Goal: Task Accomplishment & Management: Manage account settings

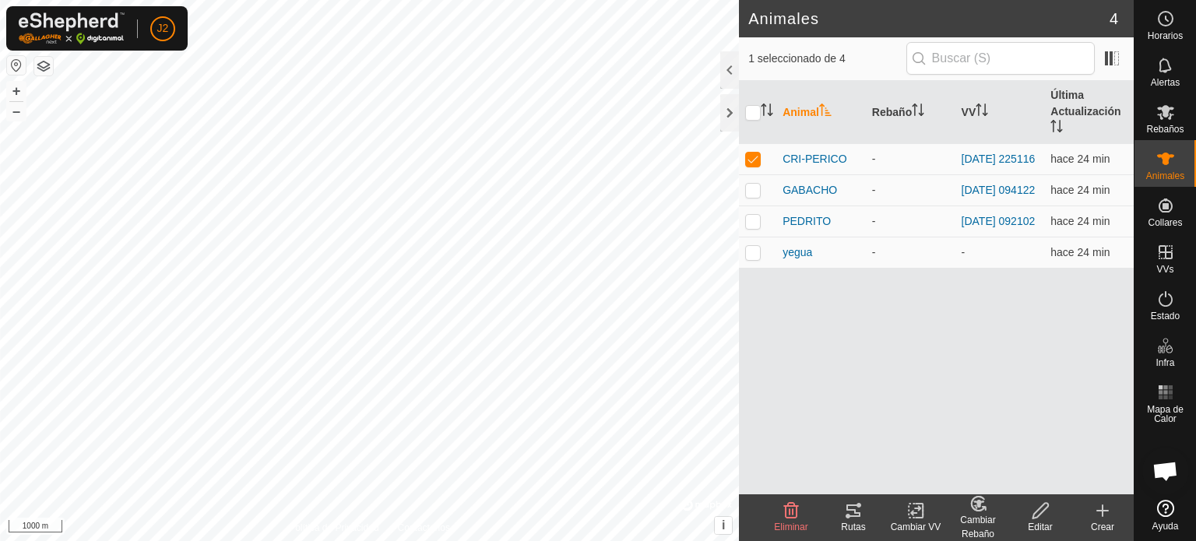
click at [850, 513] on icon at bounding box center [853, 510] width 19 height 19
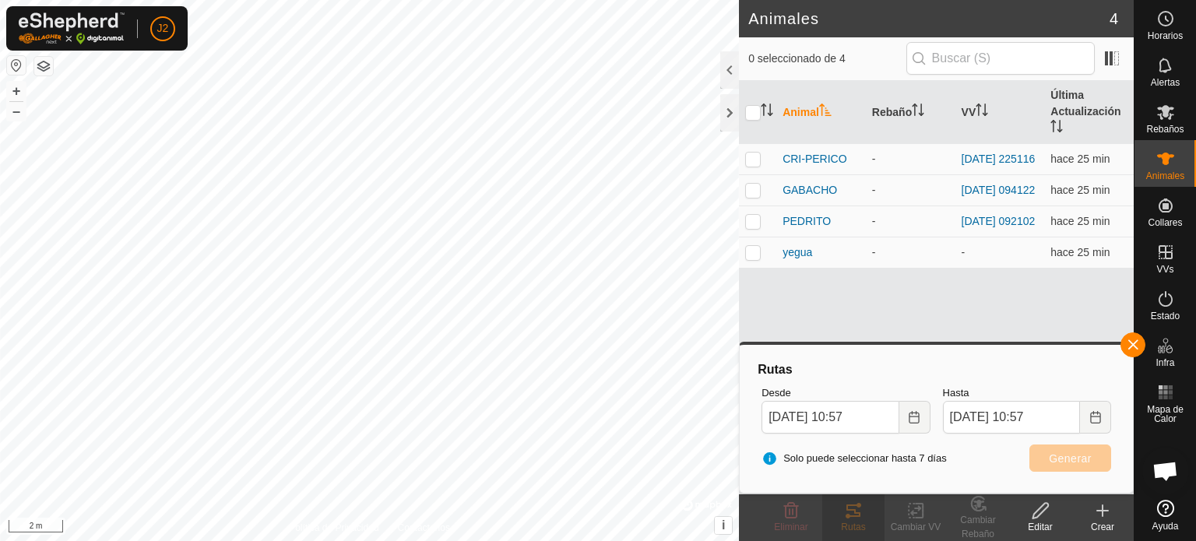
checkbox input "false"
click at [820, 156] on span "CRI-PERICO" at bounding box center [814, 159] width 64 height 16
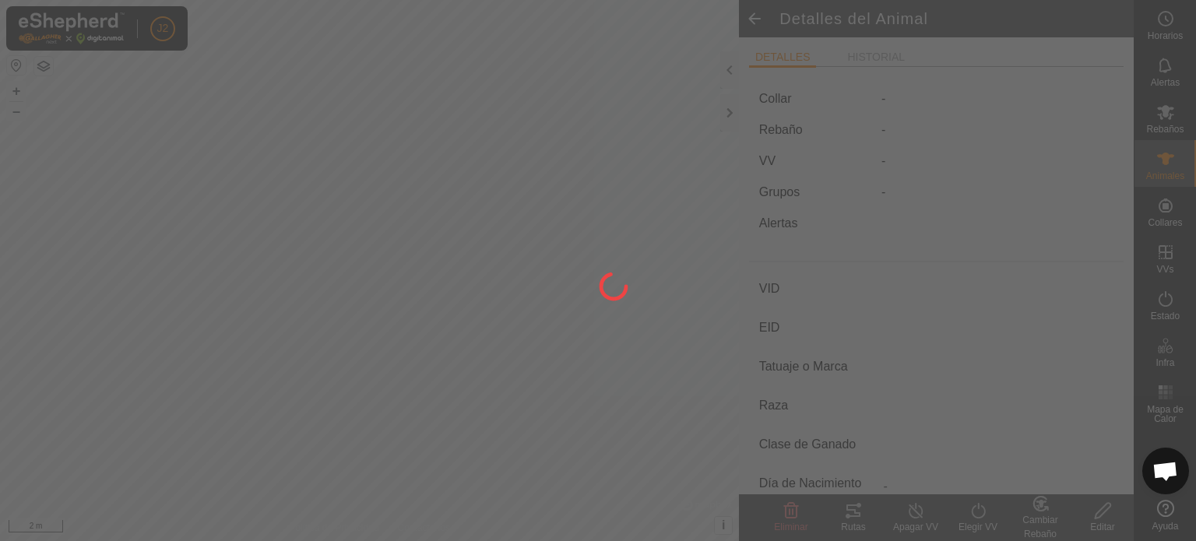
type input "CRI-PERICO"
type input "-"
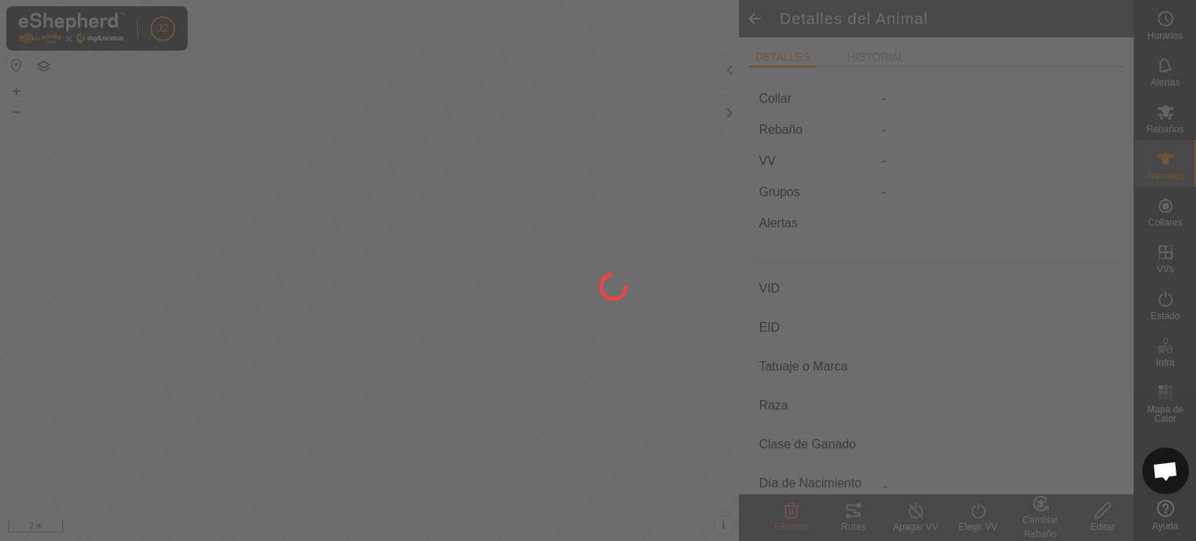
type input "0 kg"
type input "-"
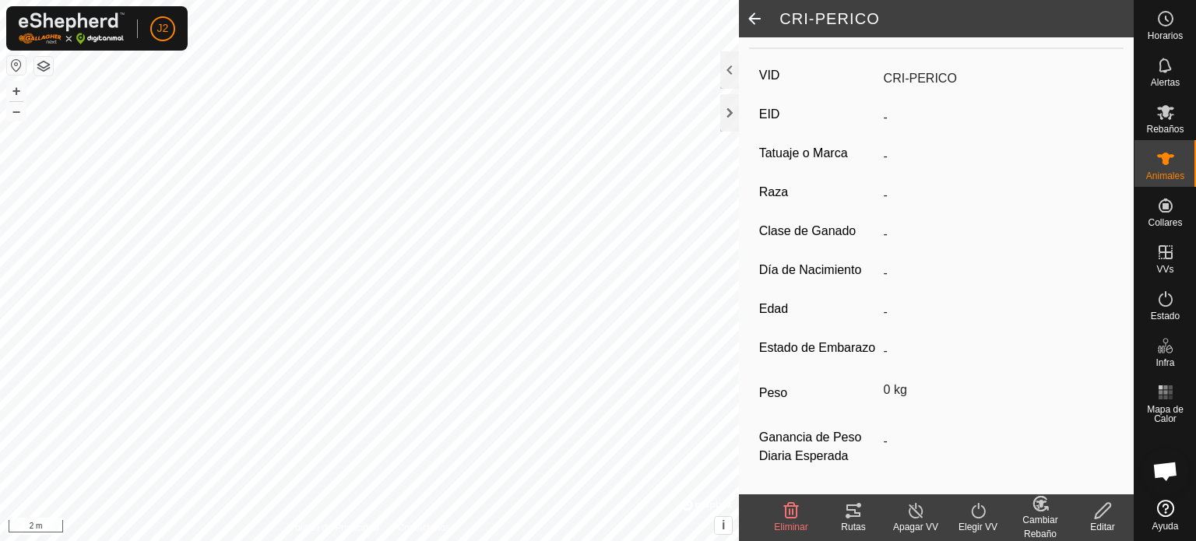
scroll to position [237, 0]
click at [754, 16] on span at bounding box center [754, 18] width 31 height 37
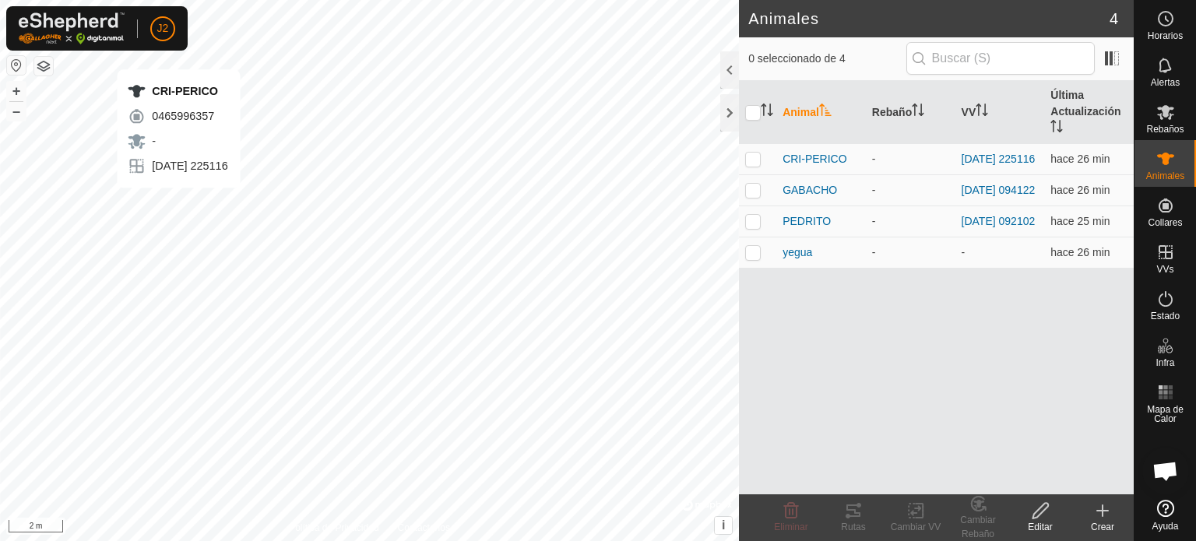
checkbox input "true"
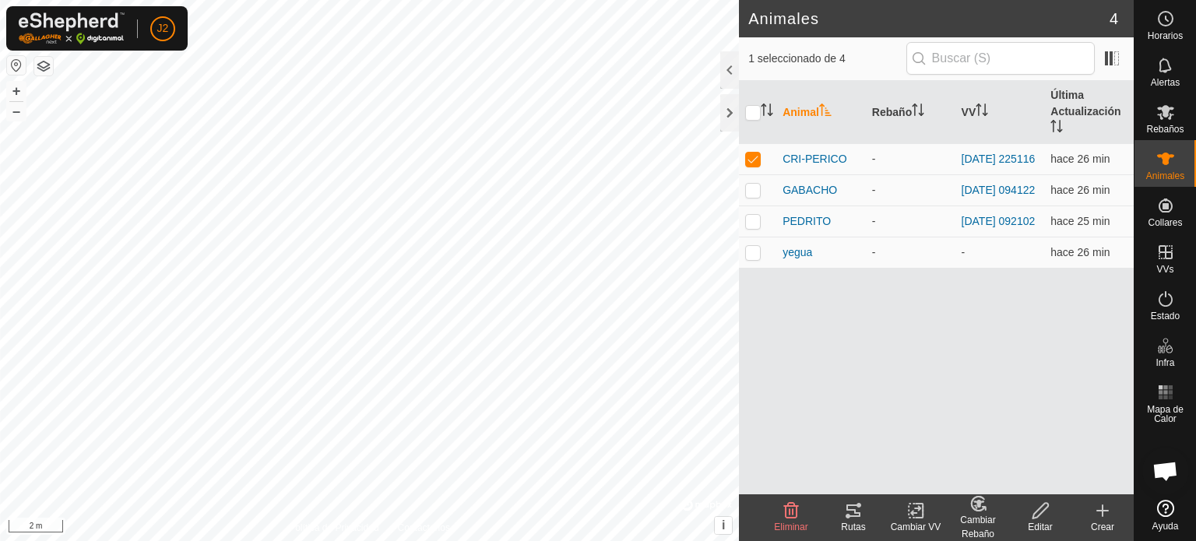
click at [849, 511] on icon at bounding box center [853, 510] width 19 height 19
